Goal: Task Accomplishment & Management: Complete application form

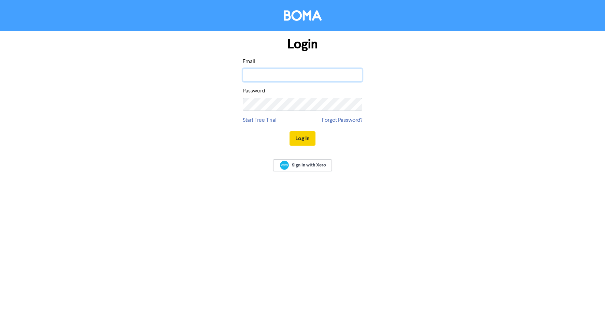
type input "[EMAIL_ADDRESS][DOMAIN_NAME]"
click at [307, 139] on button "Log In" at bounding box center [303, 138] width 26 height 14
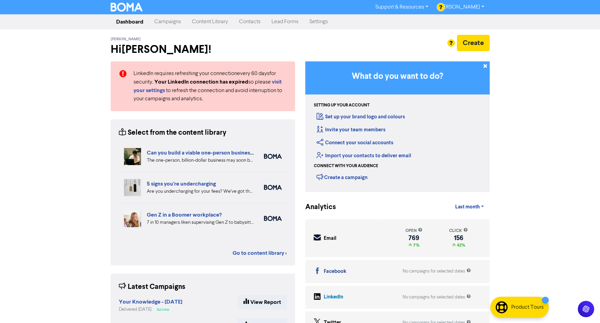
click at [248, 23] on link "Contacts" at bounding box center [250, 22] width 32 height 14
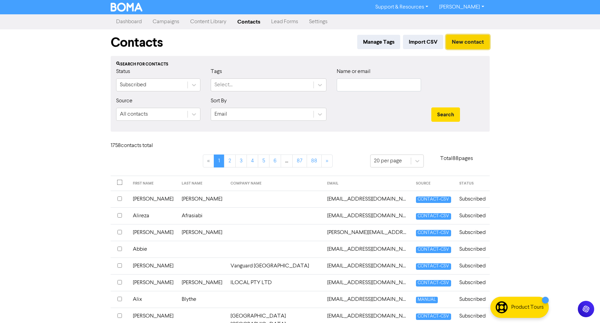
click at [465, 42] on button "New contact" at bounding box center [468, 42] width 44 height 14
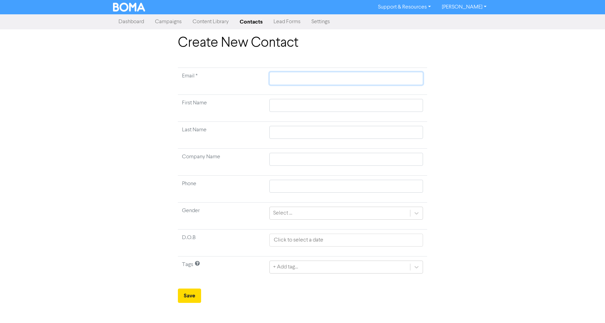
click at [355, 74] on input "text" at bounding box center [346, 78] width 154 height 13
type input "s"
type input "sa"
type input "sar"
type input "[PERSON_NAME]"
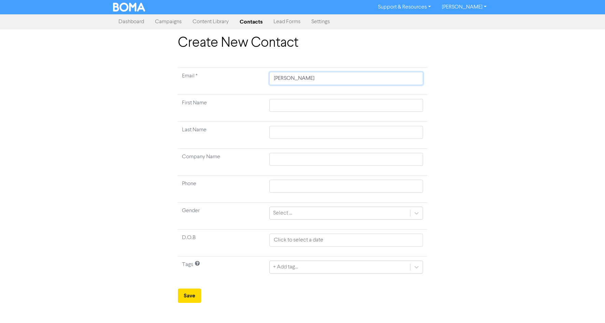
type input "[PERSON_NAME]"
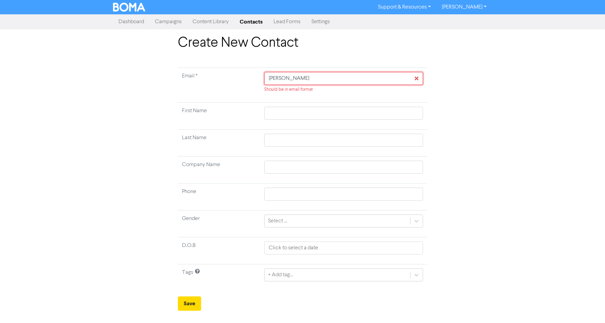
type input "saraht"
type input "sarahth"
type input "sarahthe"
type input "sarahther"
type input "sarahthere"
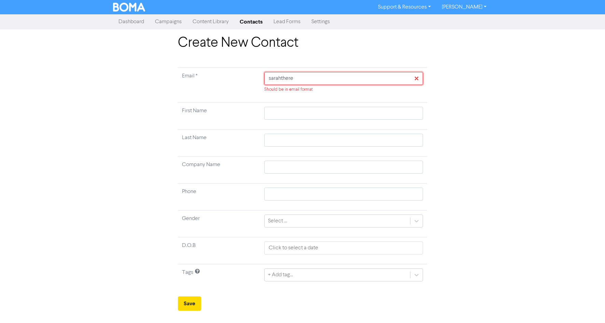
type input "sarahtheres"
type input "sarahtherese"
type input "sarahtheresef"
type input "sarahtheresefo"
type input "sarahtheresefox"
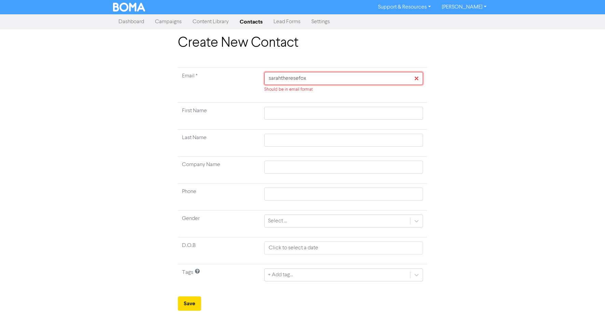
type input "sarahtheresefox@"
type input "sarahtheresefox@g"
type input "sarahtheresefox@gm"
type input "sarahtheresefox@gma"
type input "sarahtheresefox@gmai"
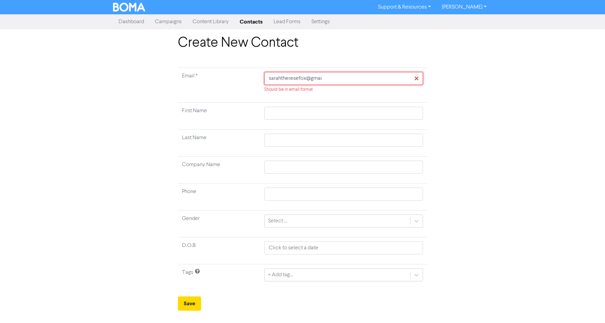
type input "[EMAIL_ADDRESS]"
type input "[EMAIL_ADDRESS]."
type input "sarahtheresefox@gmail.c"
type input "[EMAIL_ADDRESS][DOMAIN_NAME]"
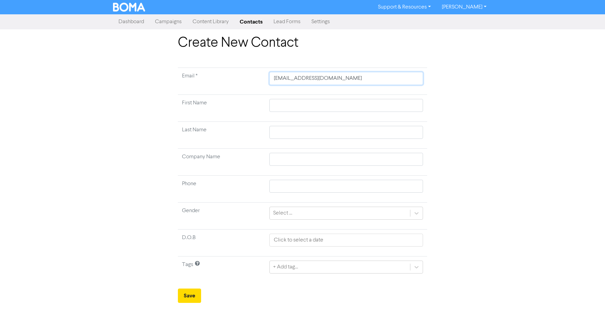
type input "[EMAIL_ADDRESS][DOMAIN_NAME]"
type input "S"
type input "Sa"
type input "Sar"
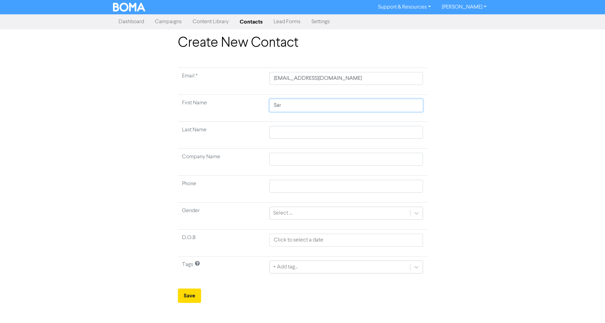
type input "[PERSON_NAME]"
type input "F"
type input "Fo"
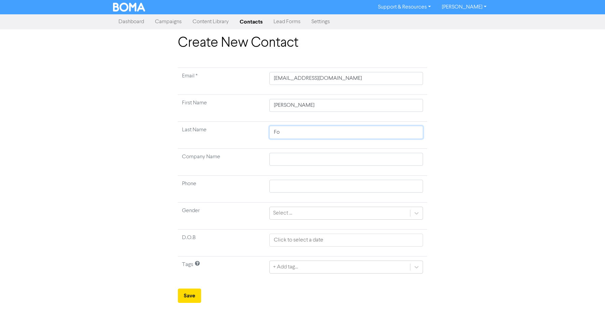
type input "Fox"
click at [291, 214] on div "Select ..." at bounding box center [282, 213] width 19 height 8
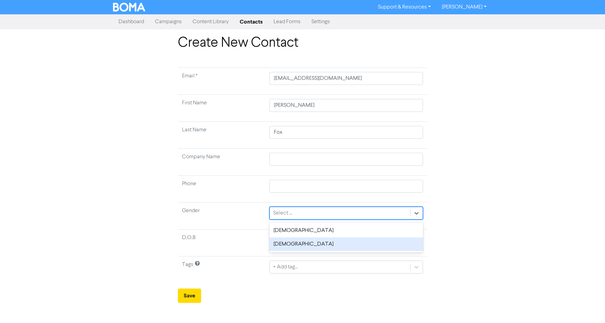
drag, startPoint x: 283, startPoint y: 244, endPoint x: 283, endPoint y: 248, distance: 3.8
click at [283, 245] on div "[DEMOGRAPHIC_DATA]" at bounding box center [346, 245] width 154 height 14
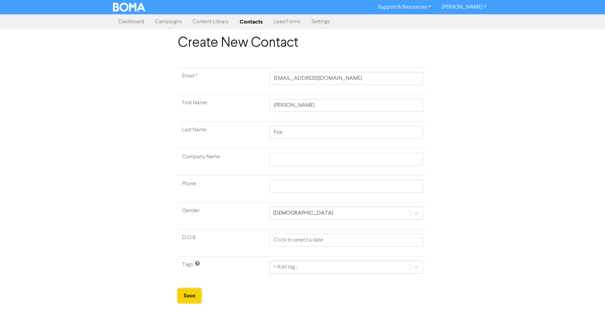
click at [194, 294] on button "Save" at bounding box center [189, 296] width 23 height 14
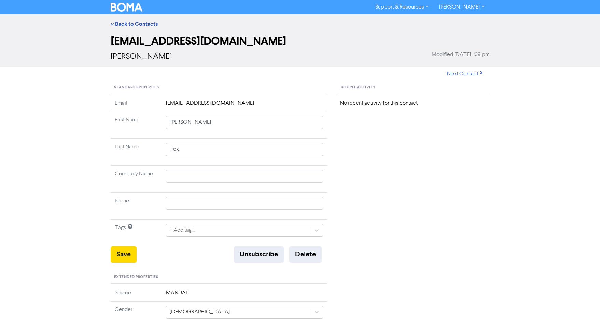
click at [409, 6] on link "Support & Resources" at bounding box center [402, 7] width 64 height 11
click at [132, 23] on link "<< Back to Contacts" at bounding box center [134, 23] width 47 height 7
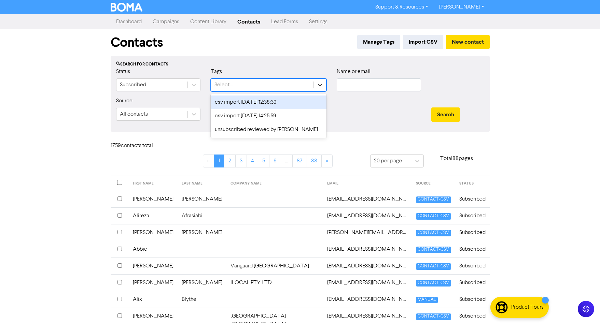
click at [319, 88] on icon at bounding box center [319, 85] width 7 height 7
click at [318, 88] on icon at bounding box center [319, 85] width 7 height 7
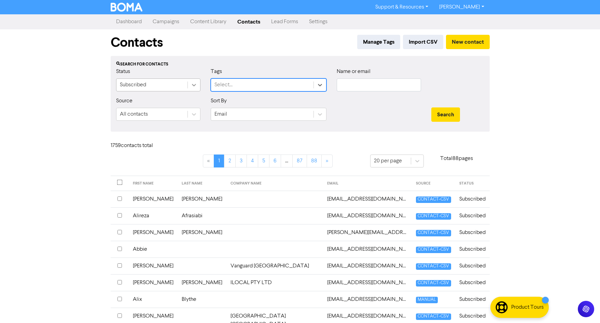
click at [195, 86] on icon at bounding box center [194, 85] width 7 height 7
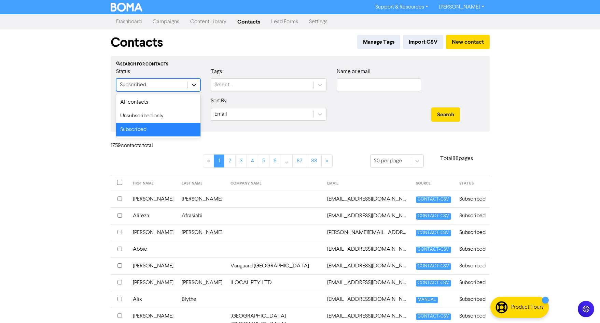
click at [195, 86] on icon at bounding box center [194, 85] width 7 height 7
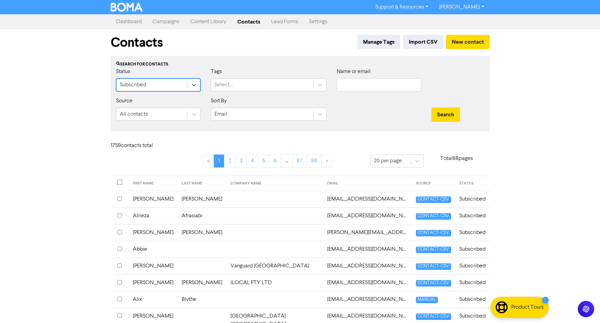
click at [258, 52] on div "Contacts Manage Tags Import CSV New contact" at bounding box center [300, 42] width 379 height 27
click at [213, 20] on link "Content Library" at bounding box center [208, 22] width 47 height 14
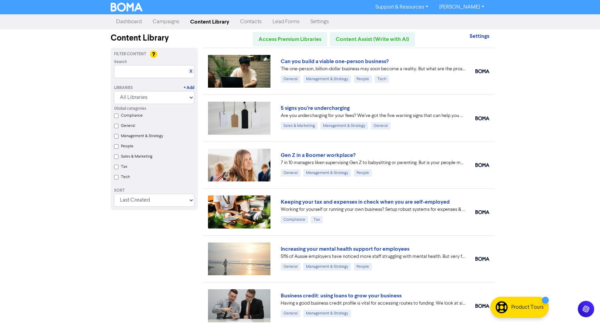
click at [169, 20] on link "Campaigns" at bounding box center [166, 22] width 38 height 14
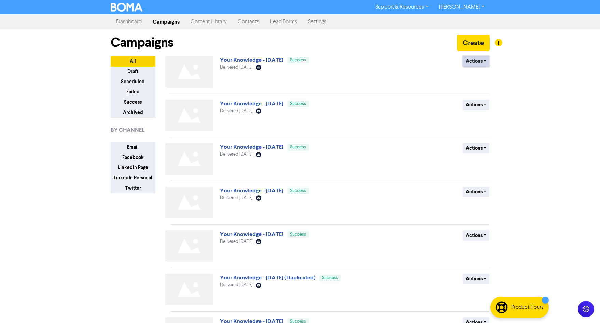
click at [485, 63] on button "Actions" at bounding box center [476, 61] width 27 height 11
click at [136, 81] on button "Scheduled" at bounding box center [133, 81] width 45 height 11
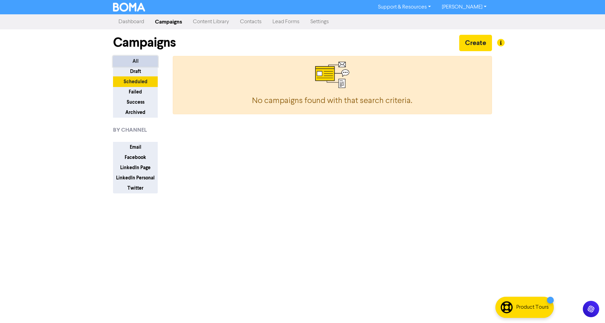
click at [134, 60] on button "All" at bounding box center [135, 61] width 45 height 11
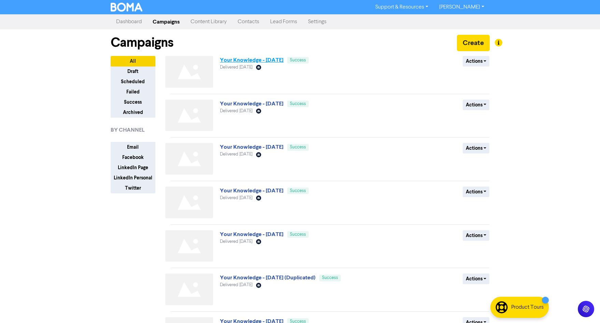
click at [267, 60] on link "Your Knowledge - [DATE]" at bounding box center [252, 60] width 64 height 7
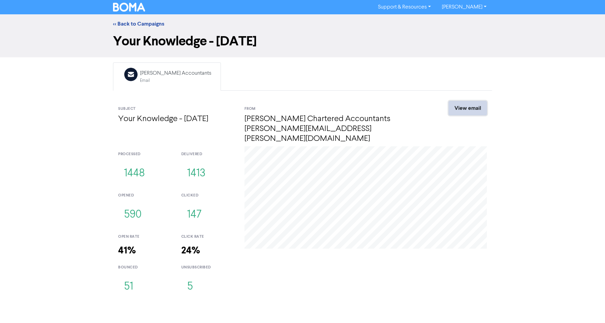
click at [463, 108] on link "View email" at bounding box center [468, 108] width 38 height 14
click at [414, 6] on link "Support & Resources" at bounding box center [404, 7] width 64 height 11
click at [466, 9] on link "[PERSON_NAME]" at bounding box center [464, 7] width 56 height 11
click at [420, 8] on link "Support & Resources" at bounding box center [404, 7] width 64 height 11
click at [408, 31] on button "FAQ & Guides" at bounding box center [405, 29] width 64 height 8
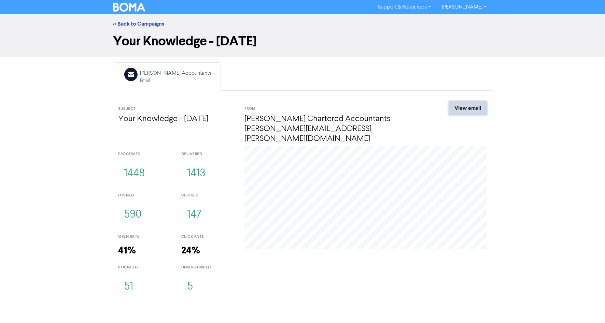
click at [463, 108] on link "View email" at bounding box center [468, 108] width 38 height 14
click at [139, 25] on link "<< Back to Campaigns" at bounding box center [138, 23] width 51 height 7
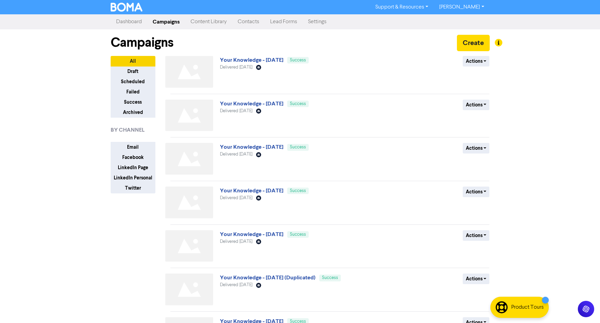
click at [208, 21] on link "Content Library" at bounding box center [208, 22] width 47 height 14
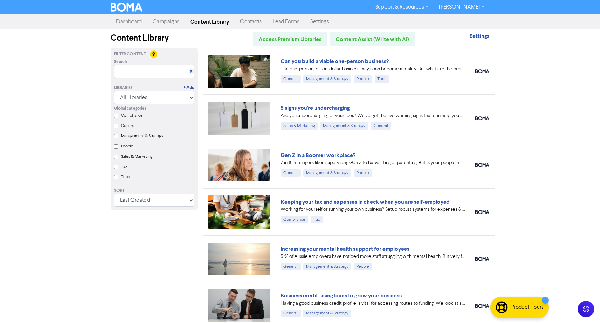
click at [133, 23] on link "Dashboard" at bounding box center [129, 22] width 37 height 14
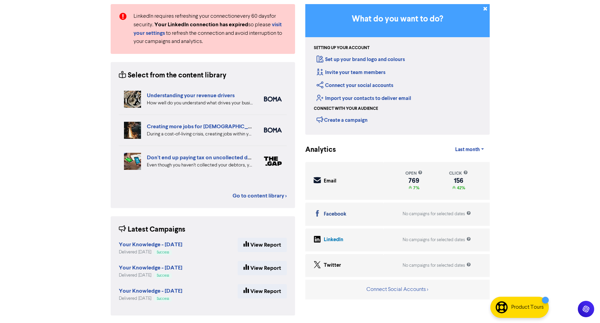
scroll to position [58, 0]
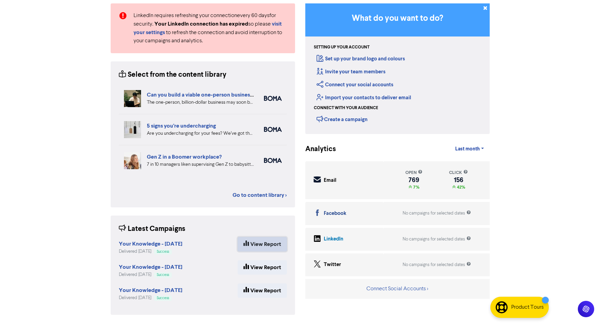
click at [258, 248] on link "View Report" at bounding box center [262, 244] width 49 height 14
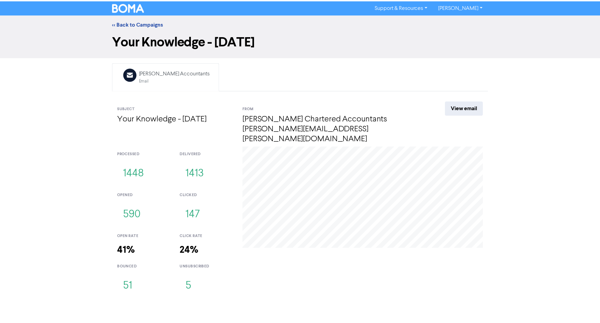
scroll to position [58, 0]
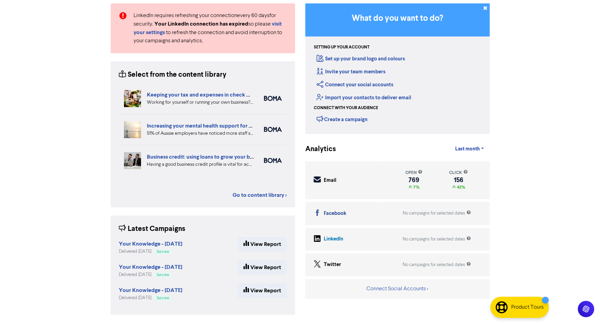
click at [329, 180] on div "Email" at bounding box center [330, 181] width 13 height 8
click at [254, 196] on link "Go to content library >" at bounding box center [259, 195] width 54 height 8
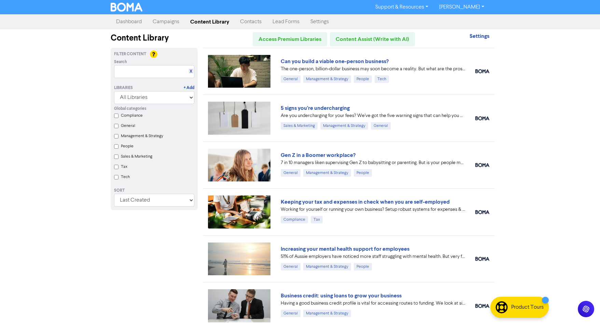
click at [246, 22] on link "Contacts" at bounding box center [251, 22] width 32 height 14
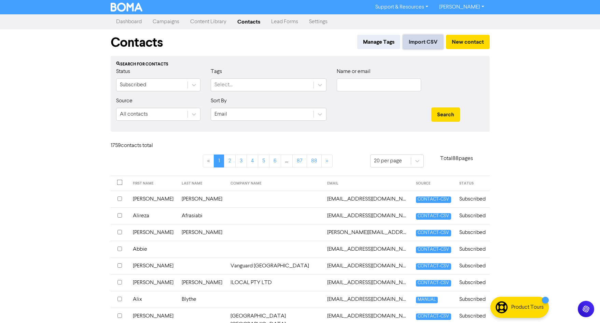
click at [424, 45] on button "Import CSV" at bounding box center [423, 42] width 40 height 14
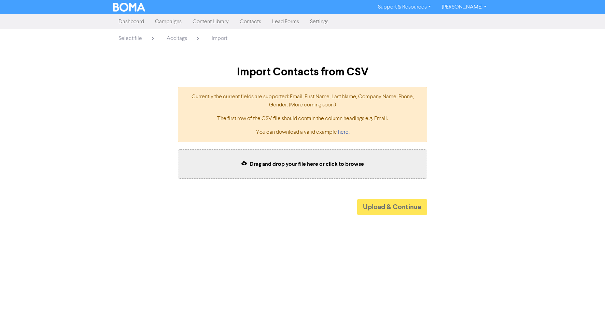
click at [130, 40] on span "Select file" at bounding box center [130, 38] width 24 height 5
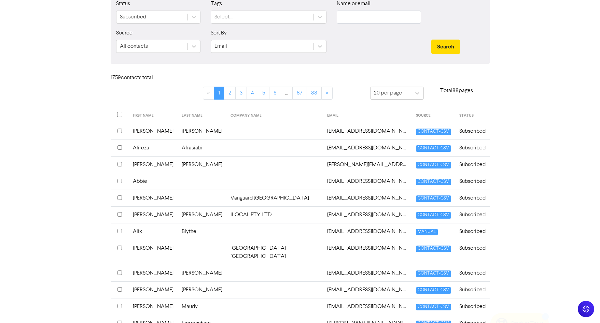
scroll to position [68, 0]
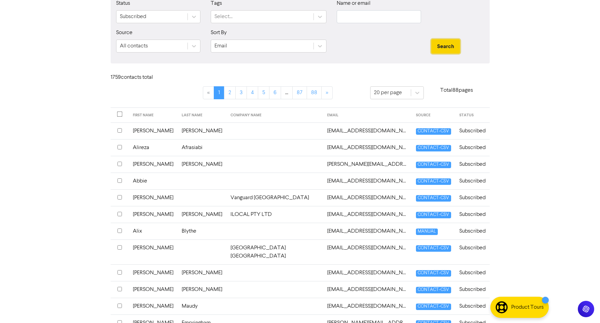
click at [445, 44] on button "Search" at bounding box center [445, 46] width 29 height 14
click at [402, 17] on input "text" at bounding box center [379, 16] width 84 height 13
type input "[PERSON_NAME]"
click at [431, 39] on button "Search" at bounding box center [445, 46] width 29 height 14
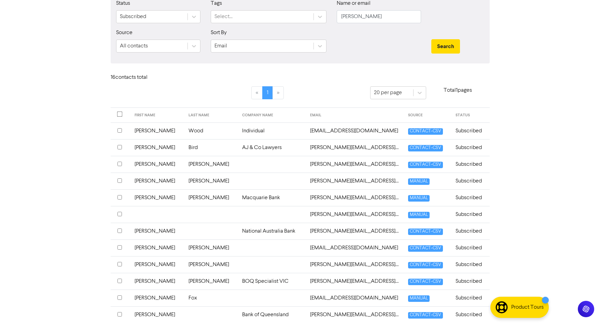
click at [119, 297] on input "checkbox" at bounding box center [119, 298] width 4 height 4
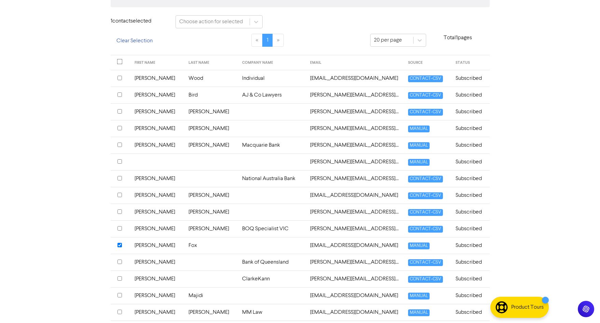
scroll to position [137, 0]
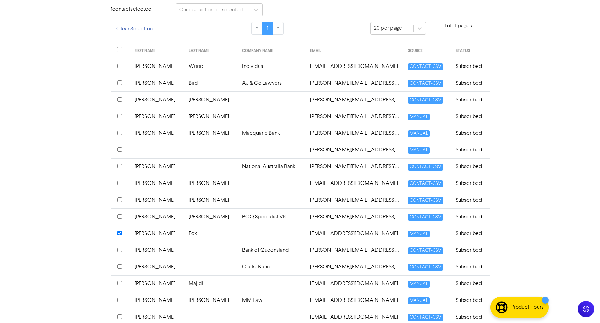
click at [411, 235] on span "MANUAL" at bounding box center [419, 234] width 22 height 6
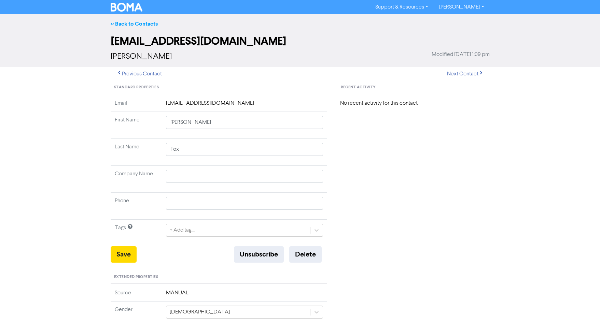
click at [148, 23] on link "<< Back to Contacts" at bounding box center [134, 23] width 47 height 7
